Goal: Information Seeking & Learning: Learn about a topic

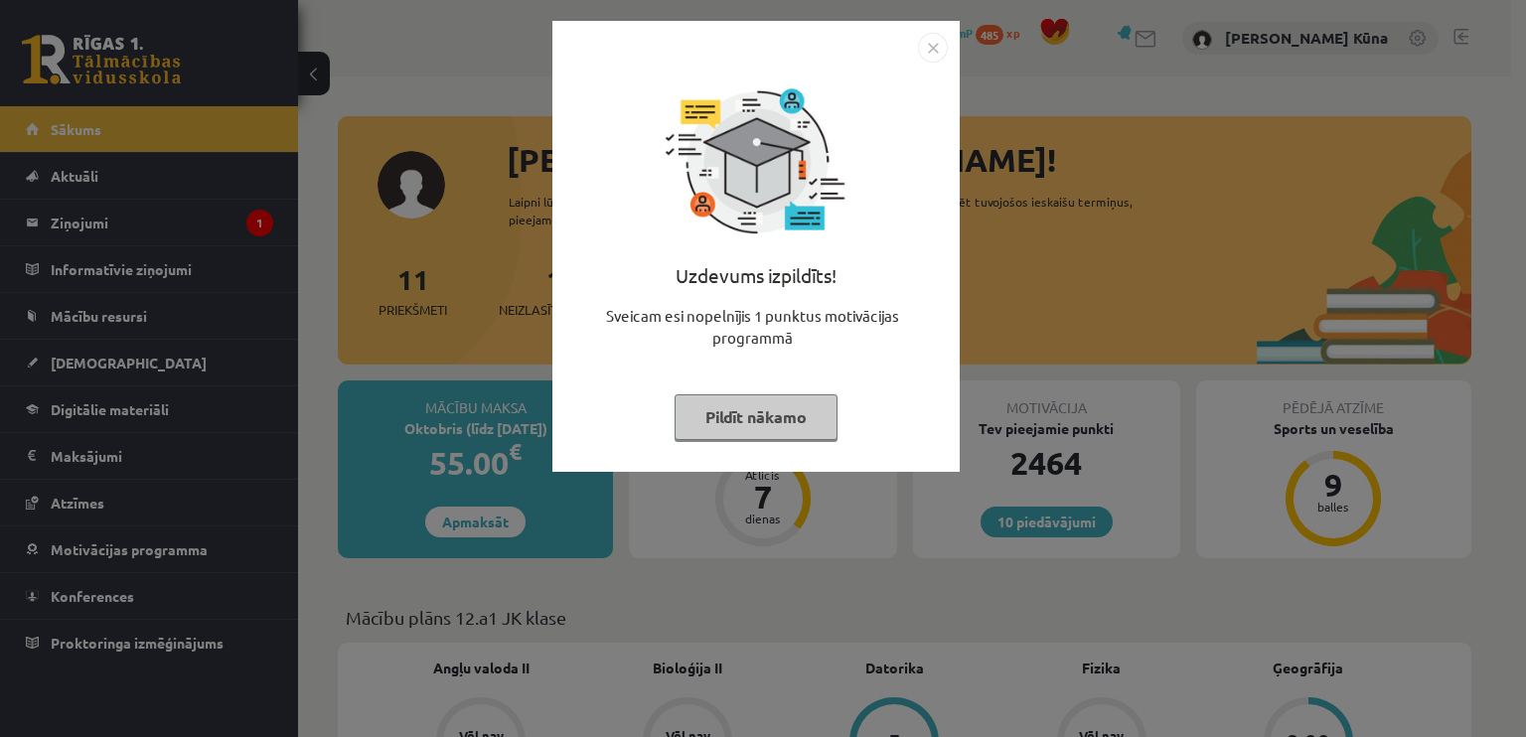
click at [801, 408] on button "Pildīt nākamo" at bounding box center [756, 418] width 163 height 46
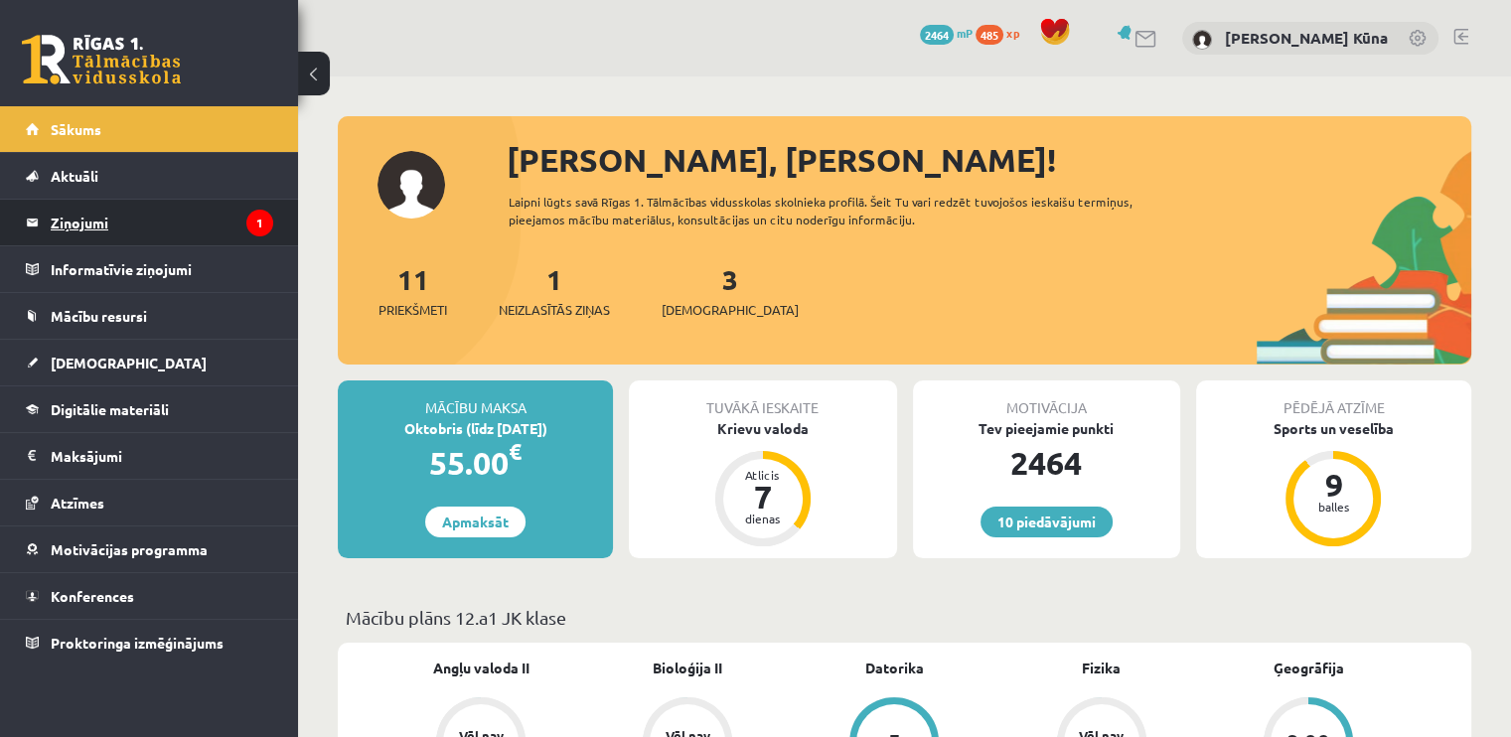
click at [75, 241] on legend "Ziņojumi 1" at bounding box center [162, 223] width 223 height 46
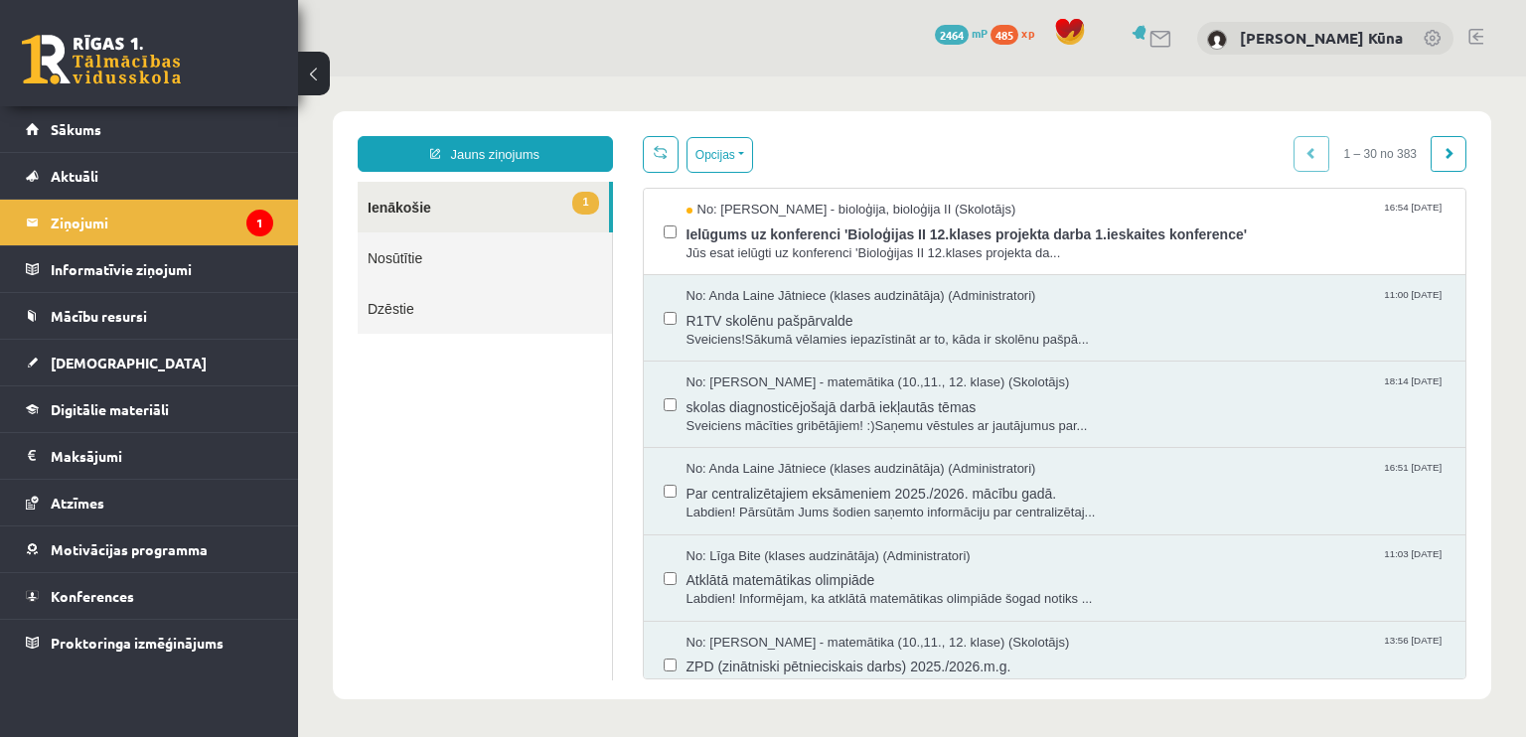
click at [748, 230] on span "Ielūgums uz konferenci 'Bioloģijas II 12.klases projekta darba 1.ieskaites konf…" at bounding box center [1067, 232] width 760 height 25
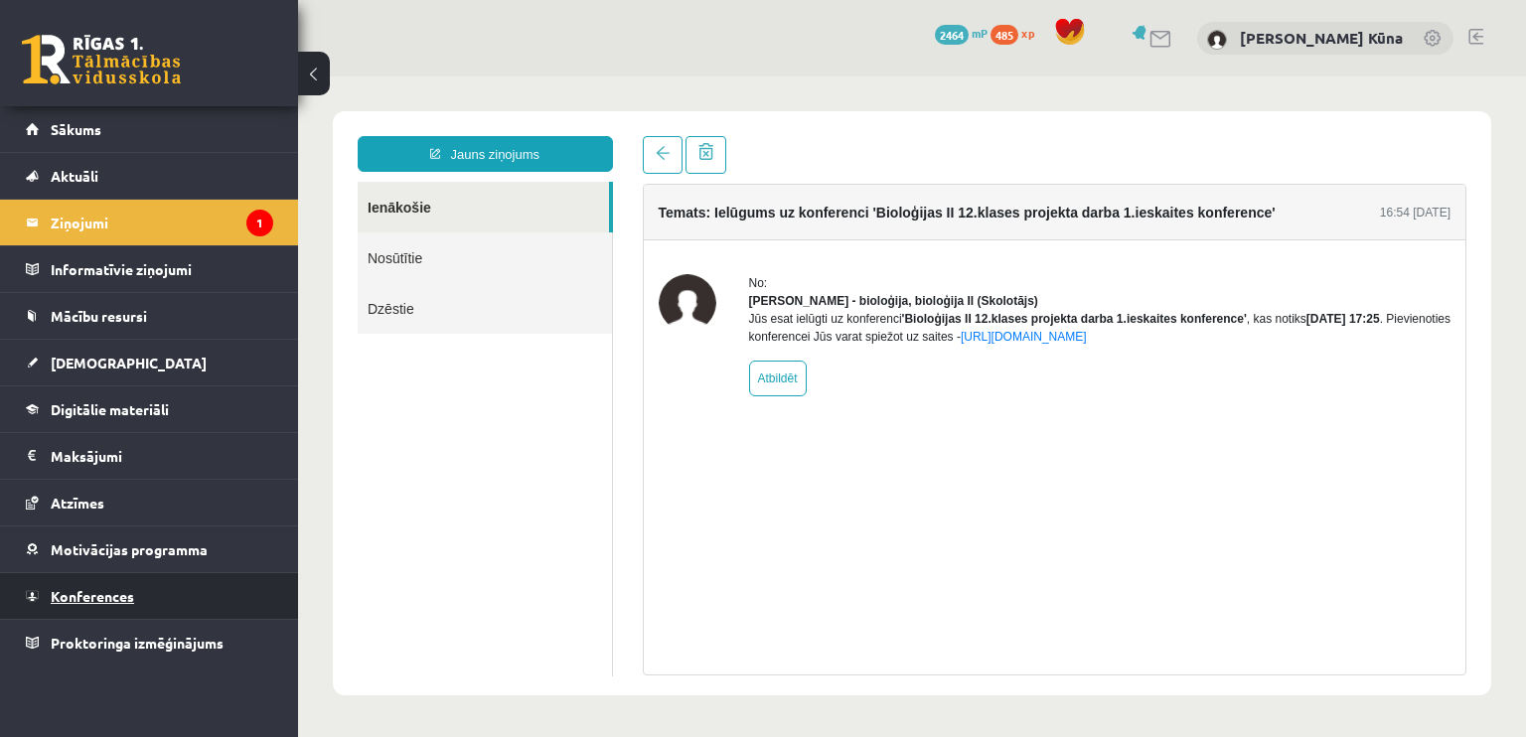
click at [89, 591] on span "Konferences" at bounding box center [92, 596] width 83 height 18
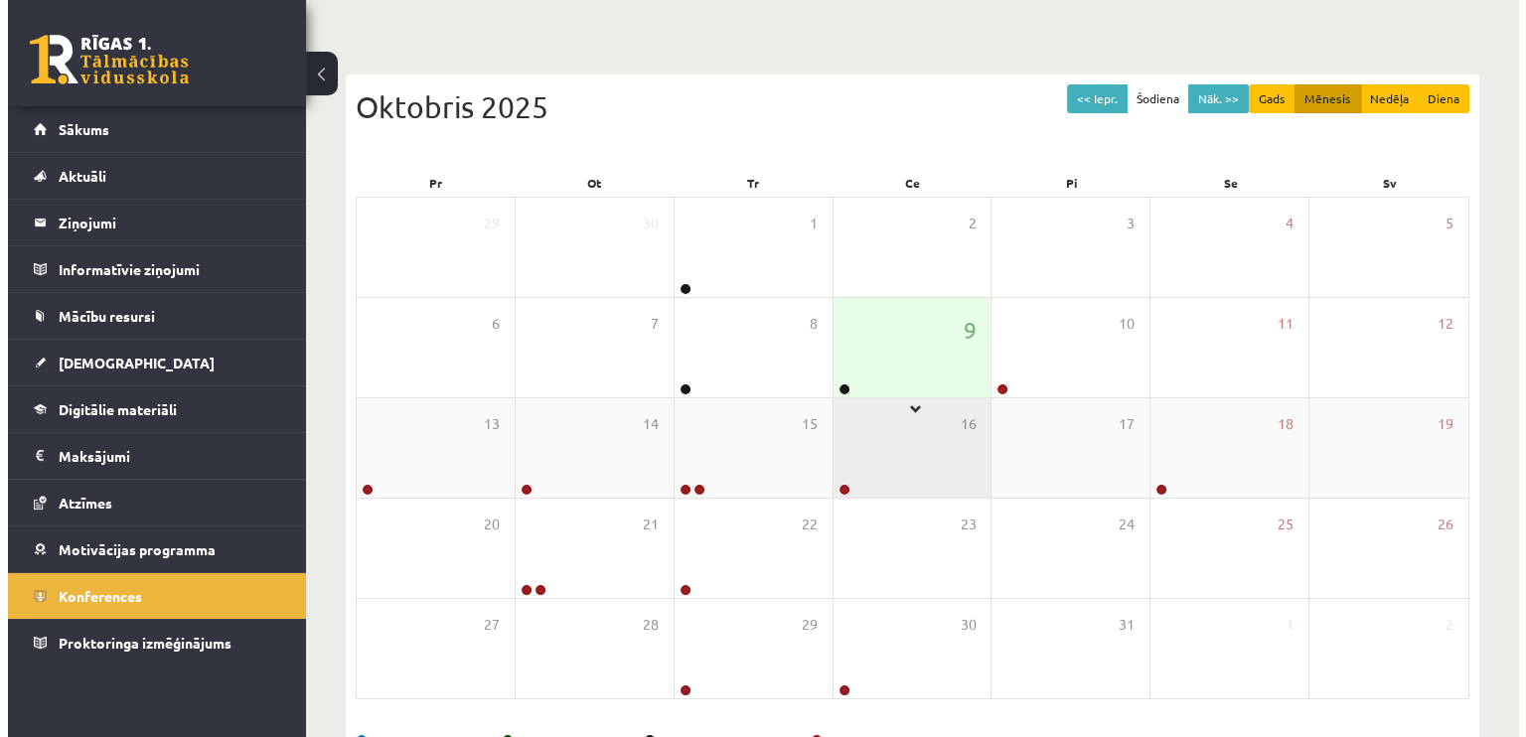
scroll to position [199, 0]
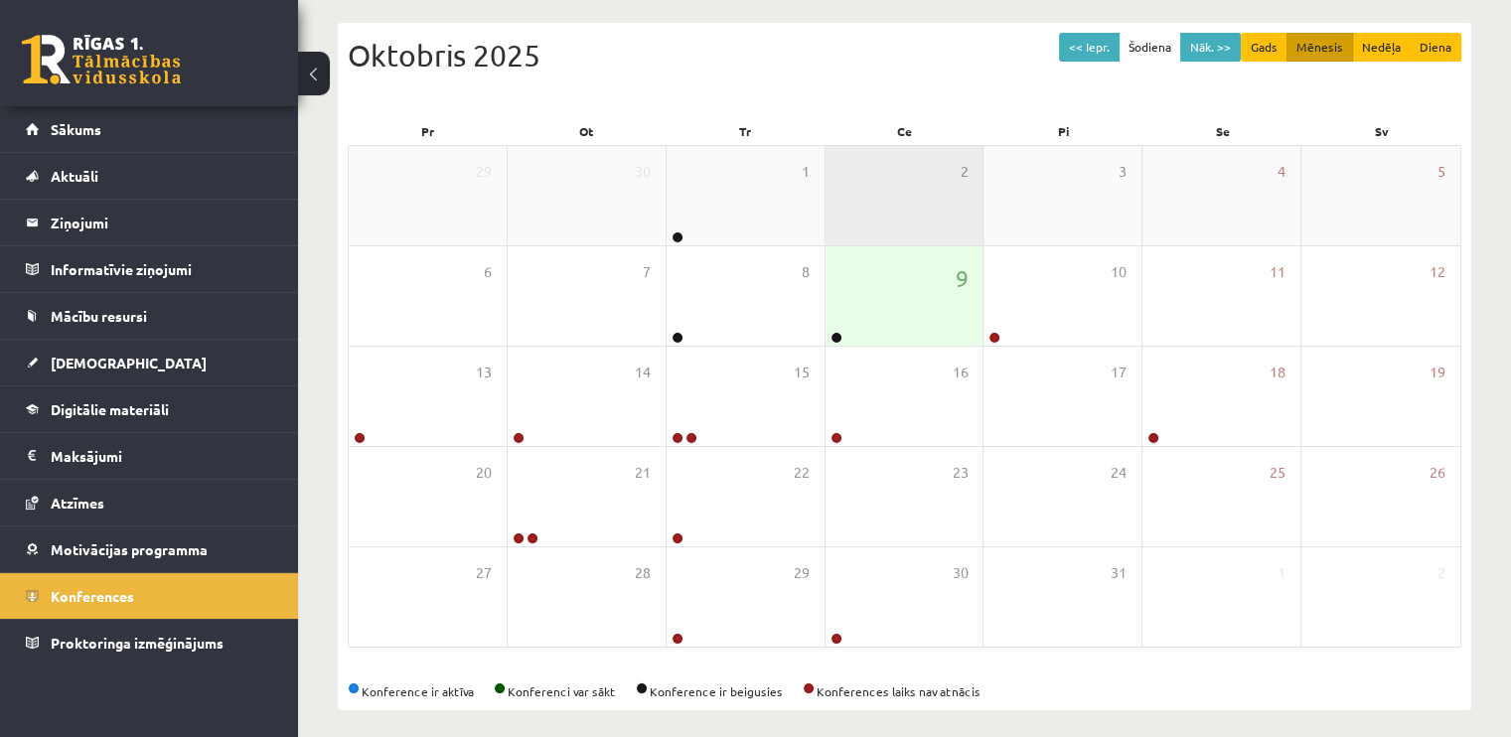
click at [863, 234] on div "2" at bounding box center [905, 195] width 158 height 99
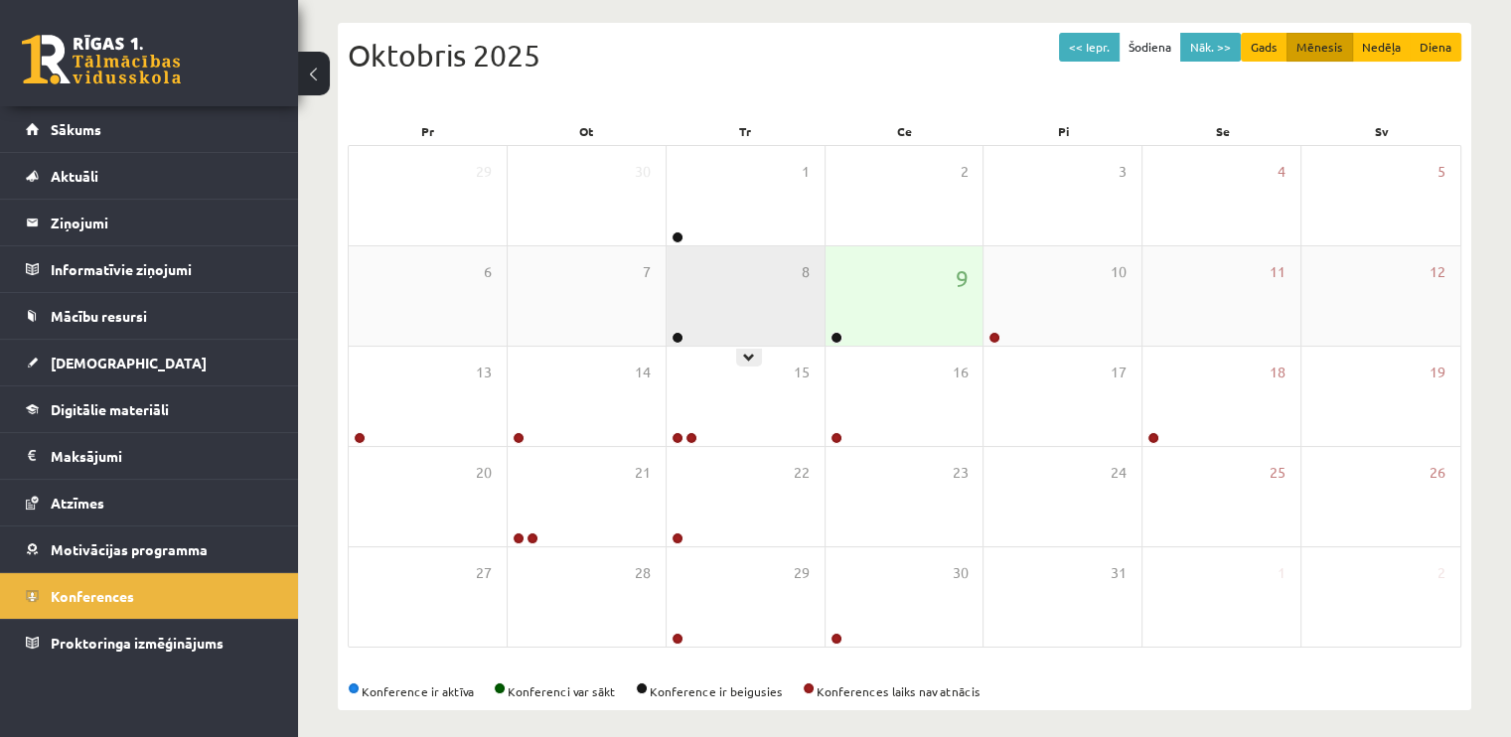
click at [770, 302] on div "8" at bounding box center [746, 295] width 158 height 99
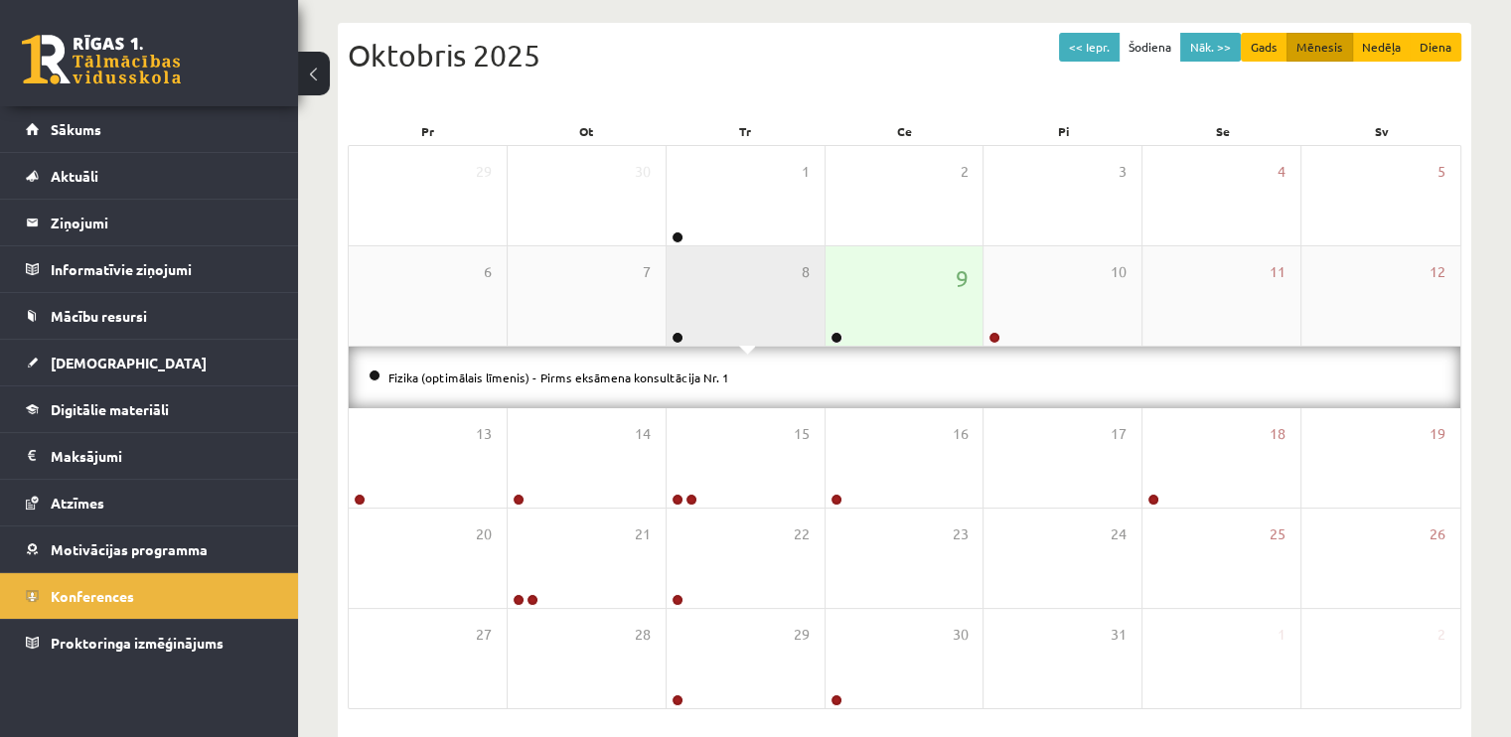
click at [770, 302] on div "8" at bounding box center [746, 295] width 158 height 99
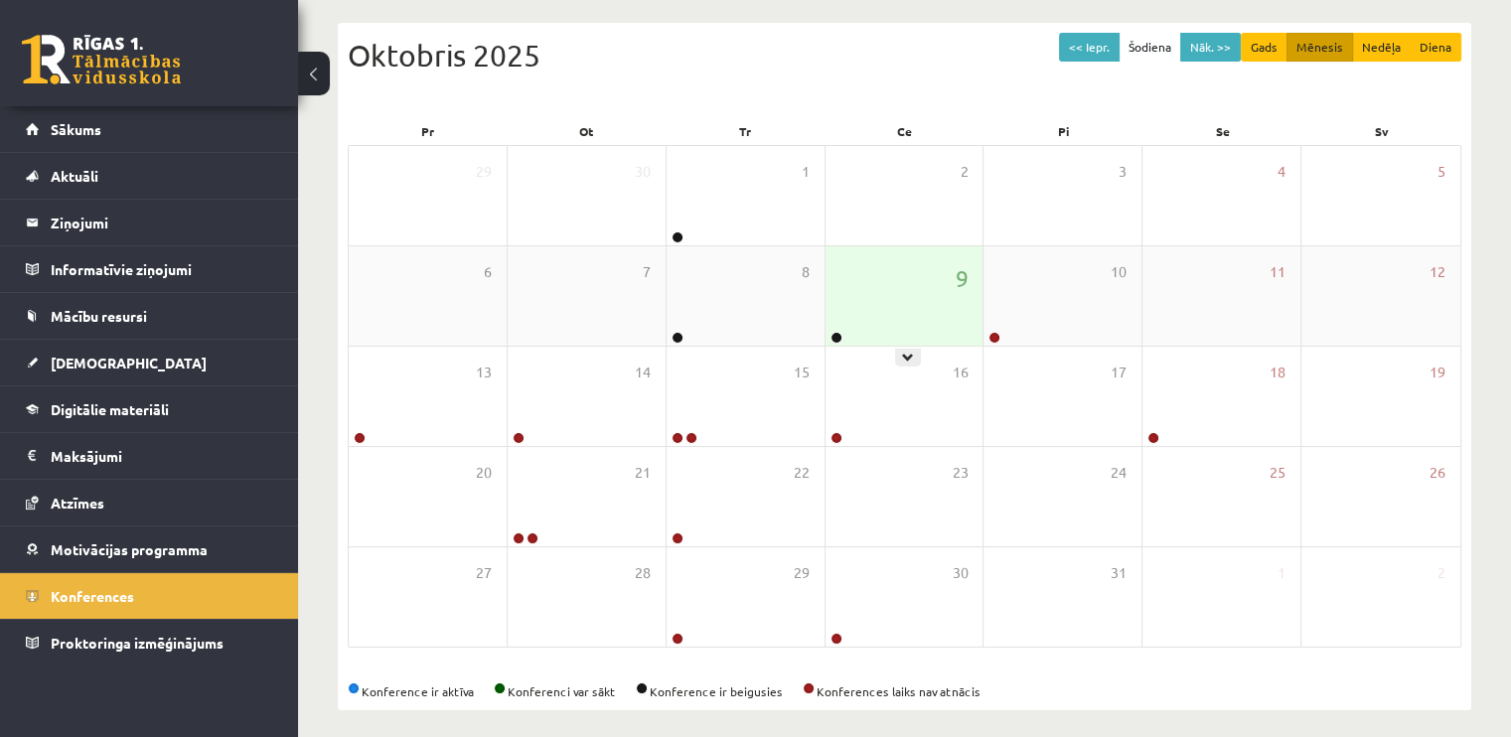
click at [873, 310] on div "9" at bounding box center [905, 295] width 158 height 99
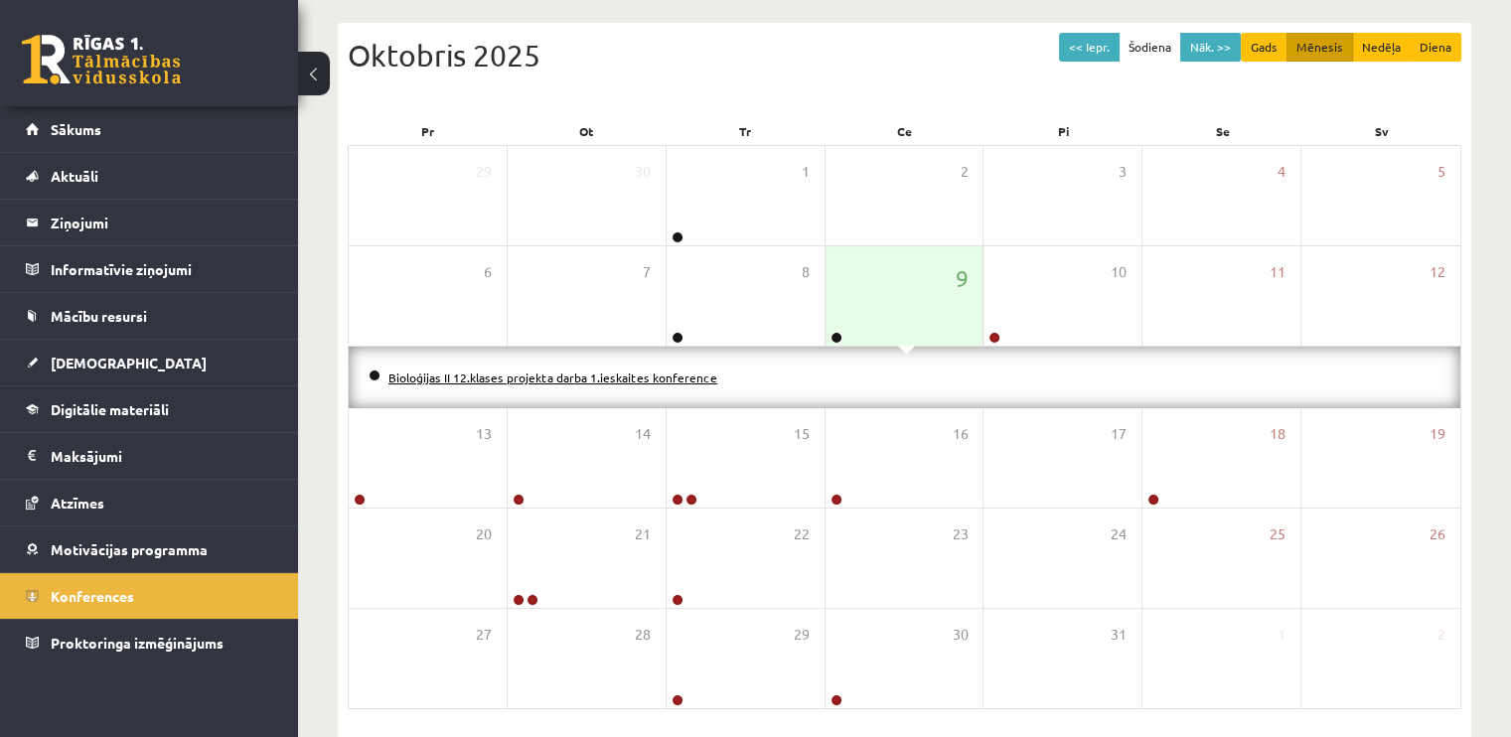
click at [632, 377] on link "Bioloģijas II 12.klases projekta darba 1.ieskaites konference" at bounding box center [553, 378] width 329 height 16
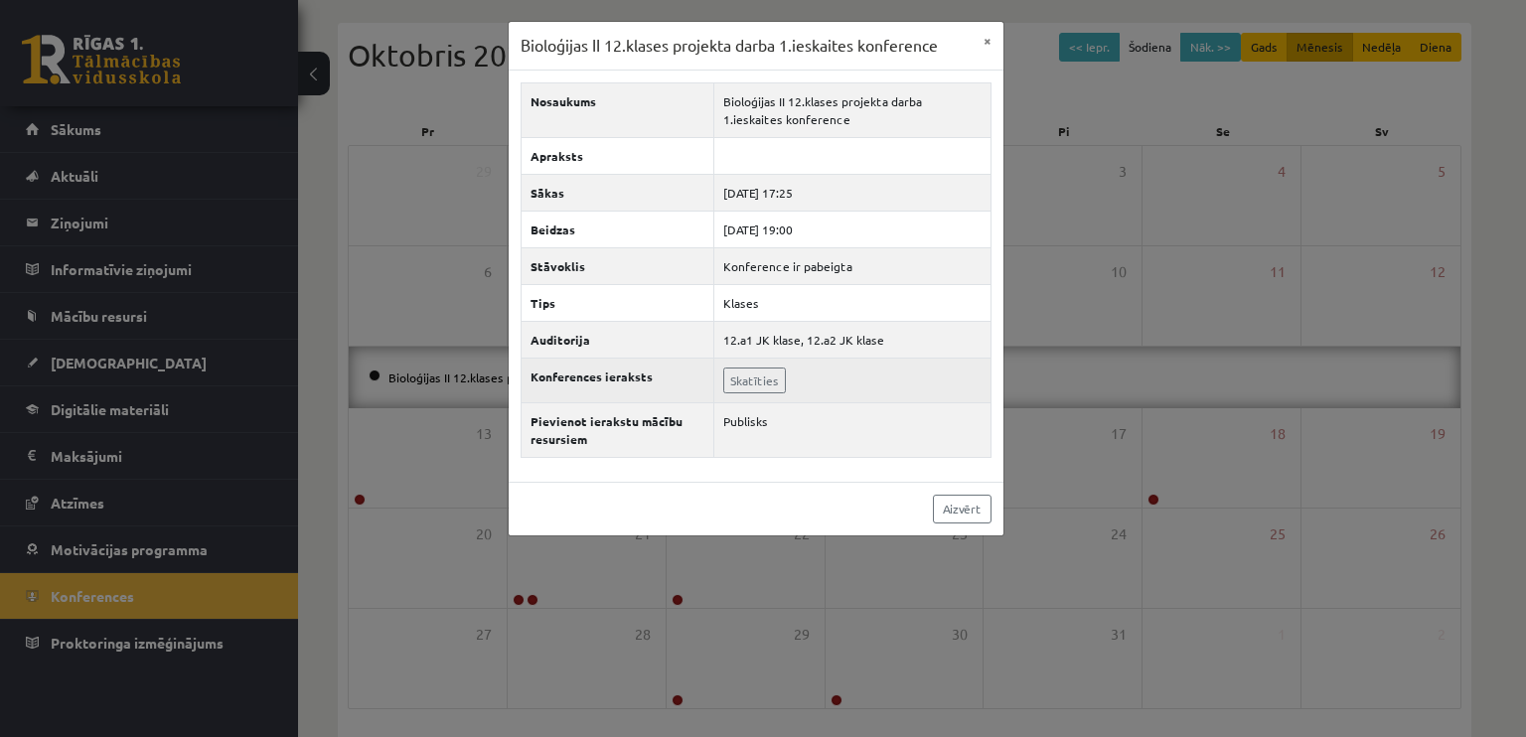
click at [755, 361] on td "Skatīties" at bounding box center [852, 380] width 277 height 45
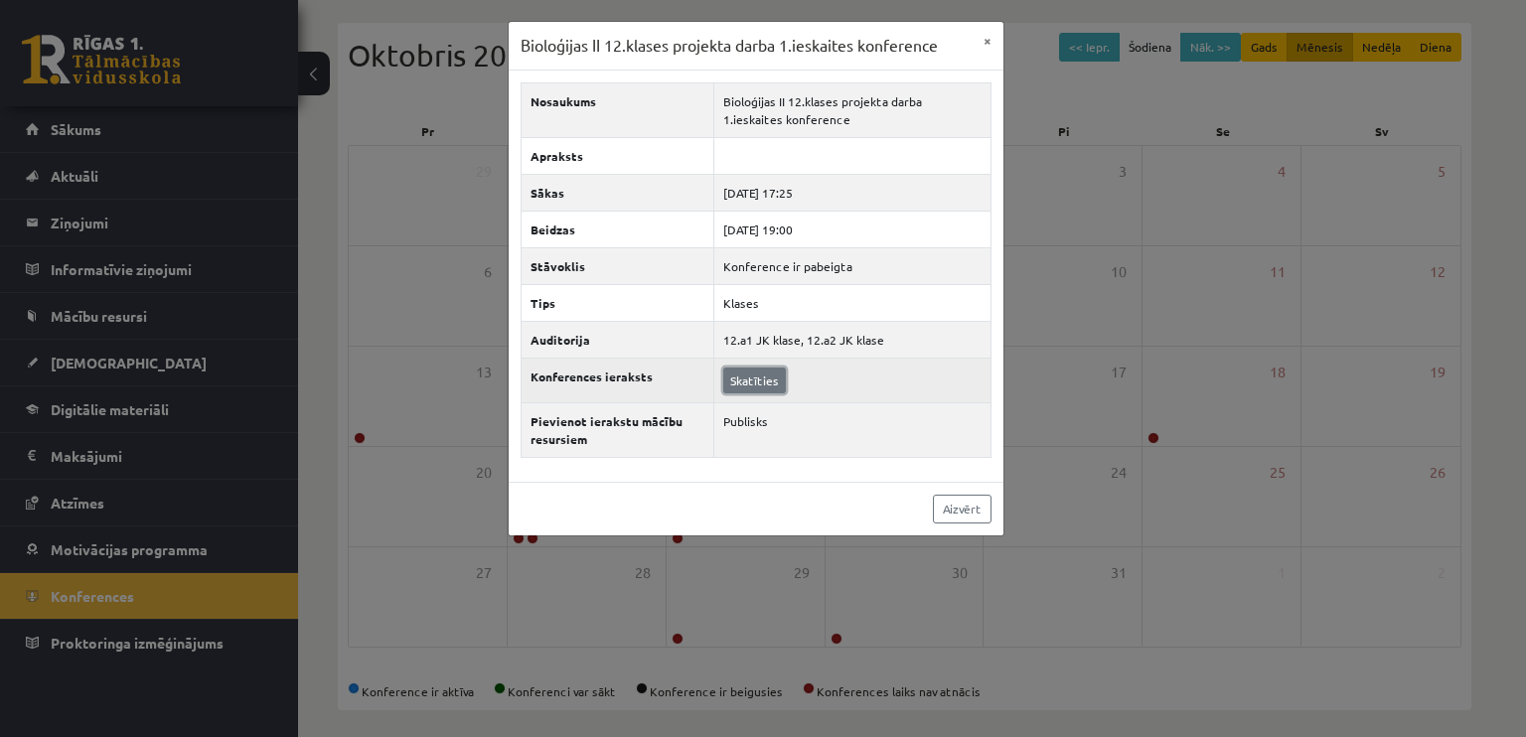
click at [735, 376] on link "Skatīties" at bounding box center [754, 381] width 63 height 26
